Goal: Obtain resource: Obtain resource

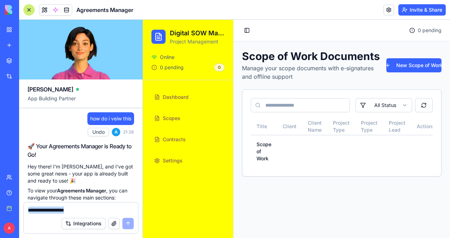
scroll to position [2260, 0]
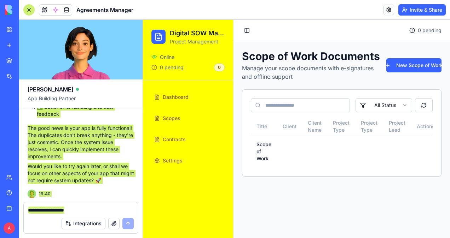
click at [170, 159] on span "Settings" at bounding box center [173, 160] width 20 height 7
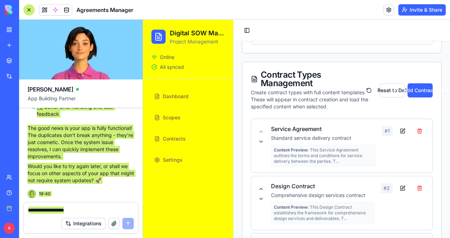
scroll to position [450, 0]
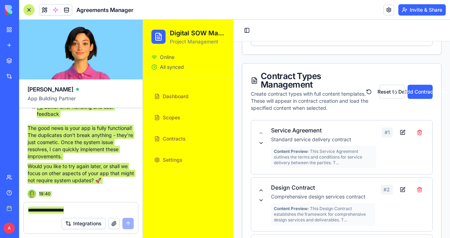
drag, startPoint x: 271, startPoint y: 148, endPoint x: 313, endPoint y: 59, distance: 98.1
copy div "Moodboards Visual inspiration and style direction boards # 1 Floor plans and la…"
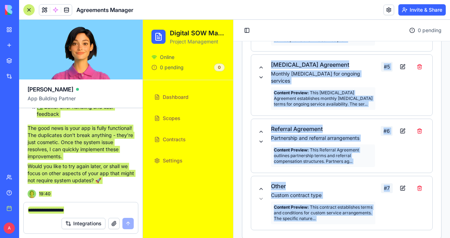
scroll to position [802, 0]
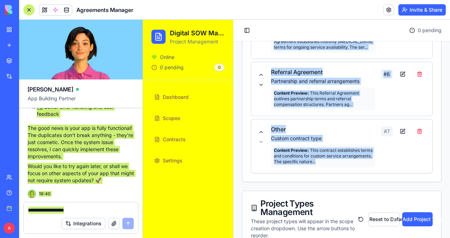
drag, startPoint x: 272, startPoint y: 120, endPoint x: 356, endPoint y: 184, distance: 106.5
copy div "Service Agreement Standard service delivery contract Content Preview: This Serv…"
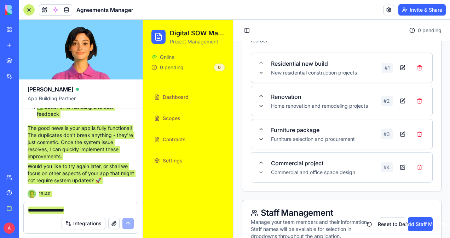
scroll to position [998, 0]
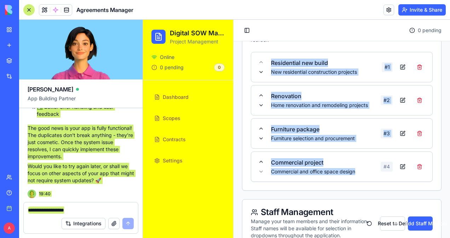
drag, startPoint x: 271, startPoint y: 80, endPoint x: 357, endPoint y: 189, distance: 139.7
click at [357, 182] on div "Residential new build New residential construction projects # 1 Renovation Home…" at bounding box center [342, 117] width 182 height 130
copy div "Residential new build New residential construction projects # 1 Renovation Home…"
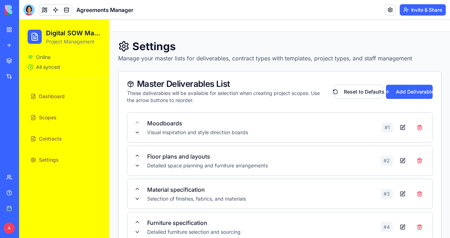
click at [47, 117] on span "Scopes" at bounding box center [48, 117] width 18 height 7
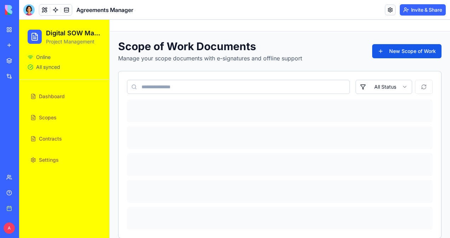
click at [400, 51] on button "New Scope of Work" at bounding box center [406, 51] width 69 height 14
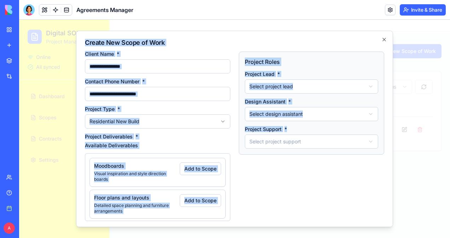
drag, startPoint x: 85, startPoint y: 41, endPoint x: 339, endPoint y: 177, distance: 288.2
click at [339, 177] on div "**********" at bounding box center [234, 129] width 317 height 197
copy div "**********"
click at [381, 37] on icon "button" at bounding box center [384, 40] width 6 height 6
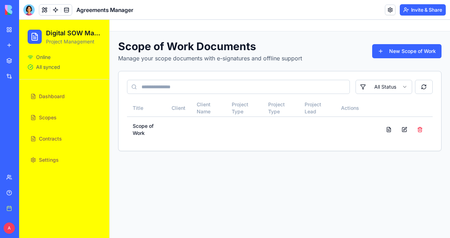
click at [57, 139] on span "Contracts" at bounding box center [50, 138] width 23 height 7
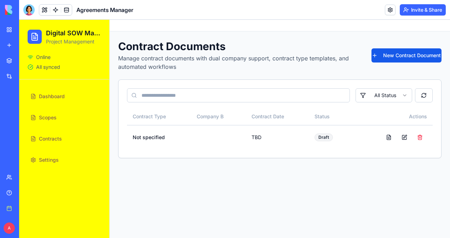
click at [406, 54] on button "New Contract Document" at bounding box center [406, 55] width 70 height 14
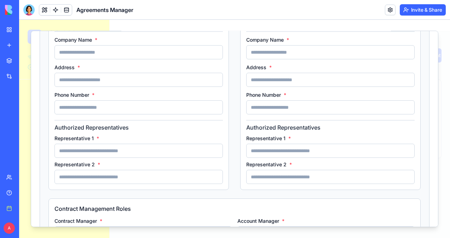
scroll to position [244, 0]
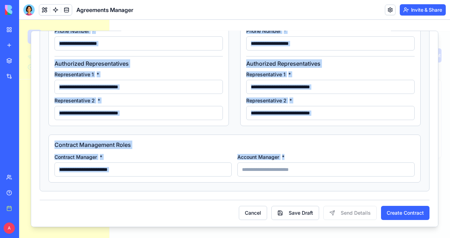
drag, startPoint x: 40, startPoint y: 42, endPoint x: 339, endPoint y: 180, distance: 329.6
click at [339, 180] on div "**********" at bounding box center [234, 129] width 407 height 197
copy div "**********"
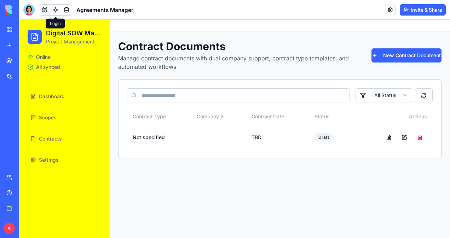
click at [50, 117] on span "Scopes" at bounding box center [48, 117] width 18 height 7
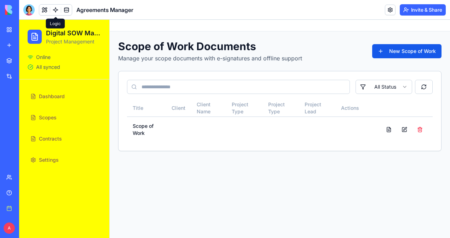
click at [414, 51] on button "New Scope of Work" at bounding box center [406, 51] width 69 height 14
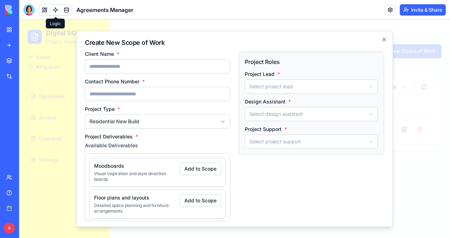
click at [85, 54] on label "Client Name *" at bounding box center [157, 54] width 145 height 5
click at [85, 59] on input "Client Name *" at bounding box center [157, 66] width 145 height 14
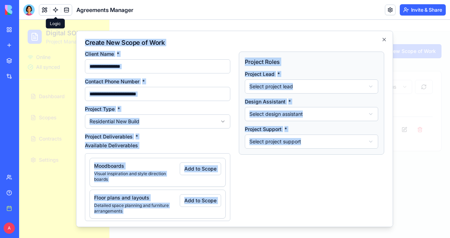
drag, startPoint x: 85, startPoint y: 42, endPoint x: 328, endPoint y: 197, distance: 288.1
click at [328, 197] on div "**********" at bounding box center [234, 129] width 317 height 197
copy div "**********"
click at [381, 37] on icon "button" at bounding box center [384, 40] width 6 height 6
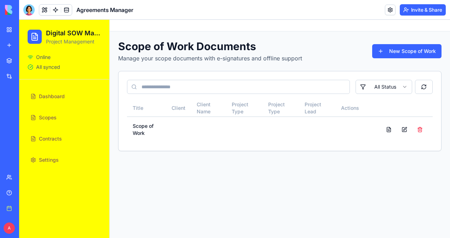
click at [56, 160] on span "Settings" at bounding box center [49, 160] width 20 height 7
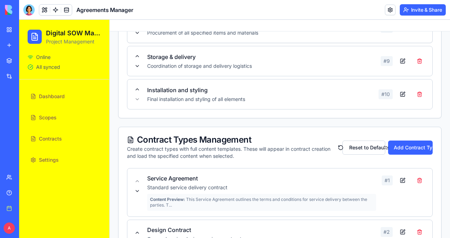
scroll to position [287, 0]
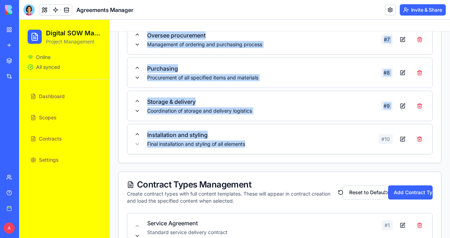
drag, startPoint x: 147, startPoint y: 122, endPoint x: 250, endPoint y: 144, distance: 105.6
copy div "Moodboards Visual inspiration and style direction boards # 1 Floor plans and la…"
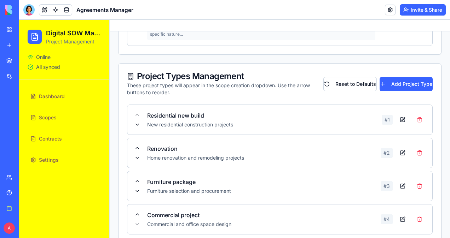
scroll to position [854, 0]
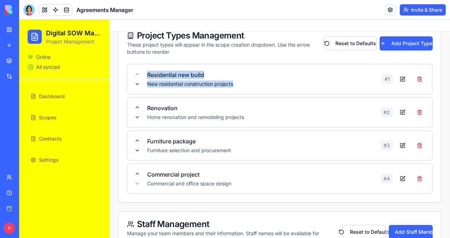
drag, startPoint x: 147, startPoint y: 70, endPoint x: 235, endPoint y: 79, distance: 88.1
click at [235, 79] on div "Residential new build New residential construction projects" at bounding box center [261, 79] width 229 height 17
copy div "Residential new build New residential construction projects"
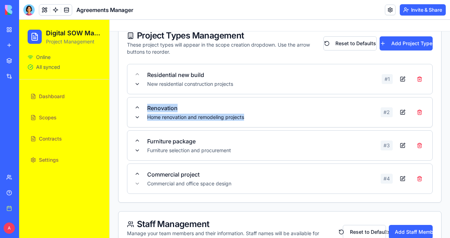
drag, startPoint x: 147, startPoint y: 103, endPoint x: 255, endPoint y: 112, distance: 108.2
click at [255, 112] on div "Renovation Home renovation and remodeling projects" at bounding box center [261, 112] width 228 height 17
copy div "Renovation Home renovation and remodeling projects"
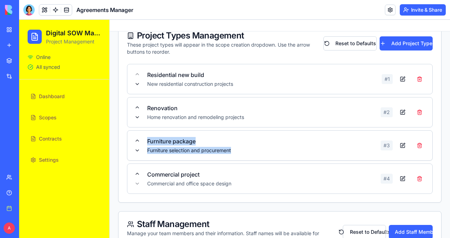
drag, startPoint x: 147, startPoint y: 136, endPoint x: 240, endPoint y: 144, distance: 93.7
click at [240, 144] on div "Furniture package Furniture selection and procurement" at bounding box center [261, 145] width 228 height 17
copy div "Furniture package Furniture selection and procurement"
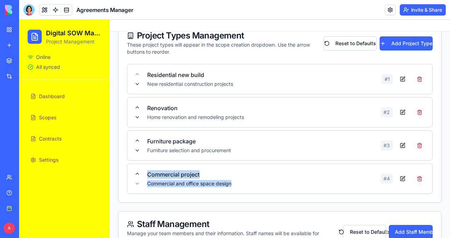
drag, startPoint x: 149, startPoint y: 170, endPoint x: 235, endPoint y: 179, distance: 86.8
click at [235, 179] on div "Commercial project Commercial and office space design" at bounding box center [261, 178] width 228 height 17
copy div "Commercial project Commercial and office space design"
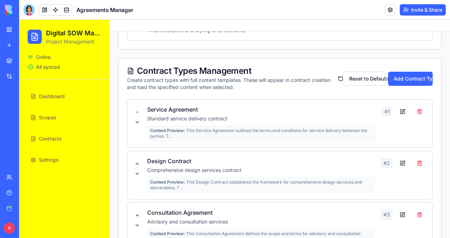
scroll to position [402, 0]
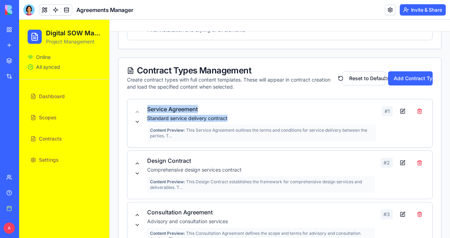
drag, startPoint x: 147, startPoint y: 106, endPoint x: 233, endPoint y: 117, distance: 87.3
click at [233, 117] on div "Service Agreement Standard service delivery contract Content Preview: This Serv…" at bounding box center [261, 123] width 229 height 37
copy div "Service Agreement Standard service delivery contract"
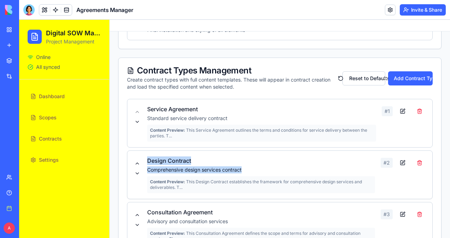
drag, startPoint x: 147, startPoint y: 158, endPoint x: 247, endPoint y: 168, distance: 100.2
click at [247, 168] on div "Design Contract Comprehensive design services contract Content Preview: This De…" at bounding box center [261, 175] width 228 height 37
copy div "Design Contract Comprehensive design services contract"
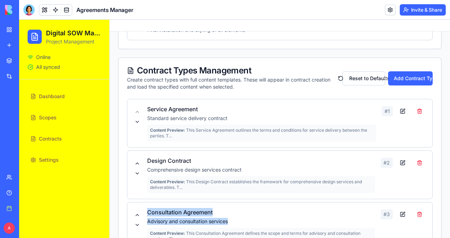
drag, startPoint x: 147, startPoint y: 209, endPoint x: 231, endPoint y: 217, distance: 83.8
click at [231, 217] on div "Consultation Agreement Advisory and consultation services Content Preview: This…" at bounding box center [261, 226] width 228 height 37
copy div "Consultation Agreement Advisory and consultation services"
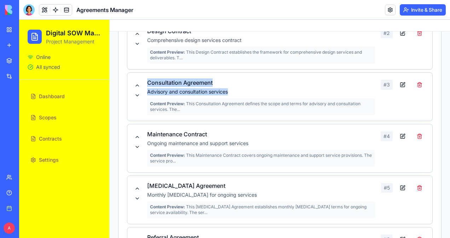
scroll to position [532, 0]
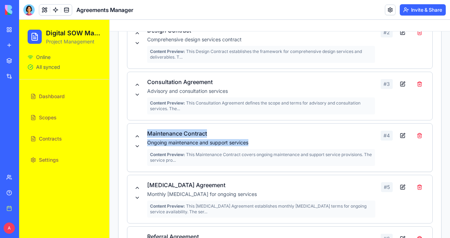
drag, startPoint x: 149, startPoint y: 130, endPoint x: 251, endPoint y: 139, distance: 103.3
click at [251, 139] on div "Maintenance Contract Ongoing maintenance and support services Content Preview: …" at bounding box center [261, 147] width 228 height 37
copy div "Maintenance Contract Ongoing maintenance and support services"
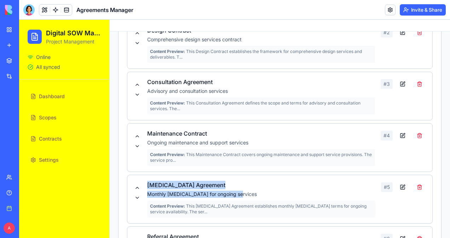
drag, startPoint x: 148, startPoint y: 181, endPoint x: 240, endPoint y: 193, distance: 92.7
click at [240, 193] on div "Retainer Agreement Monthly retainer for ongoing services Content Preview: This …" at bounding box center [261, 199] width 228 height 37
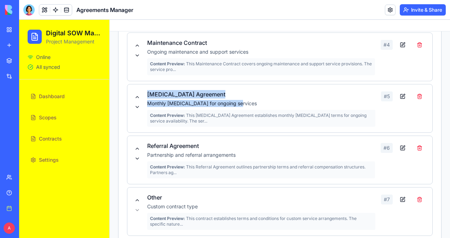
scroll to position [639, 0]
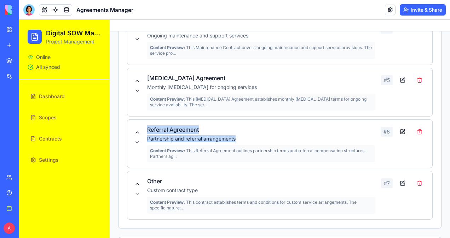
drag, startPoint x: 146, startPoint y: 124, endPoint x: 237, endPoint y: 132, distance: 91.2
click at [237, 132] on div "Referral Agreement Partnership and referral arrangements Content Preview: This …" at bounding box center [280, 144] width 306 height 49
click at [57, 143] on link "Contracts" at bounding box center [64, 138] width 73 height 17
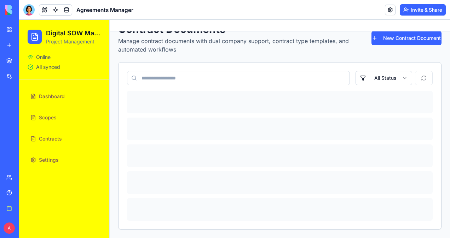
scroll to position [17, 0]
click at [399, 37] on button "New Contract Document" at bounding box center [406, 38] width 70 height 14
